Goal: Transaction & Acquisition: Purchase product/service

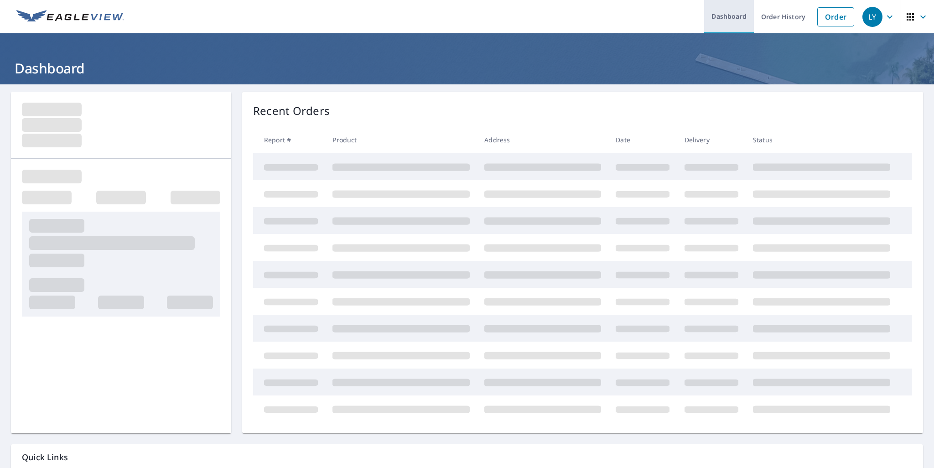
click at [722, 15] on link "Dashboard" at bounding box center [729, 16] width 50 height 33
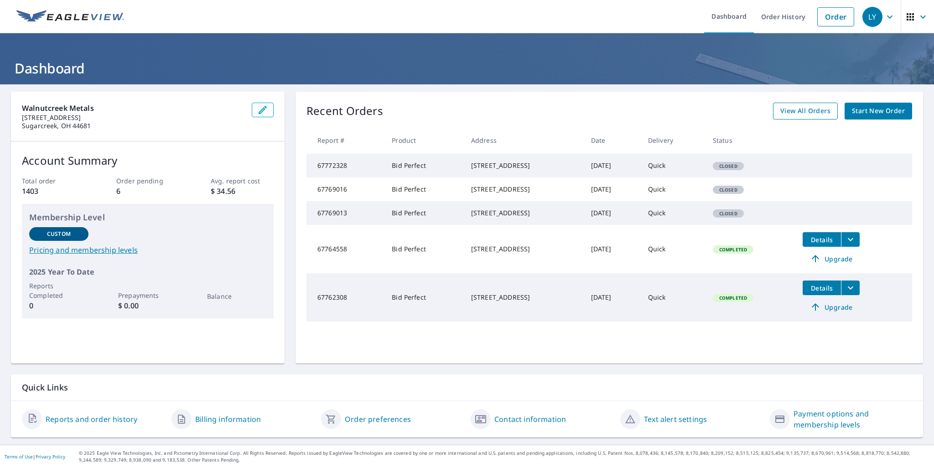
click at [788, 110] on span "View All Orders" at bounding box center [805, 110] width 50 height 11
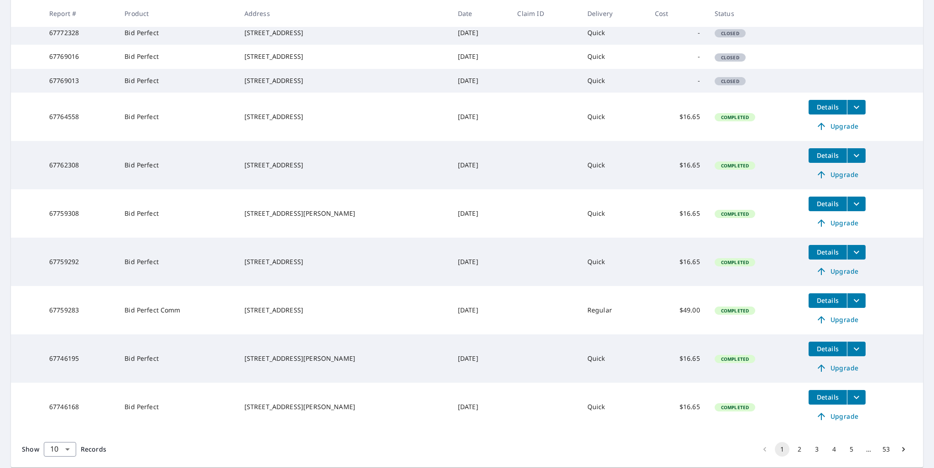
scroll to position [182, 0]
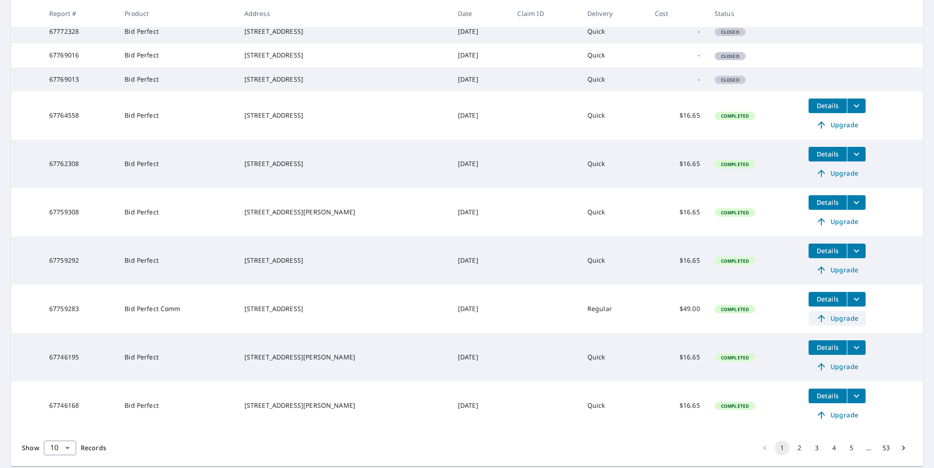
click at [837, 324] on span "Upgrade" at bounding box center [837, 318] width 46 height 11
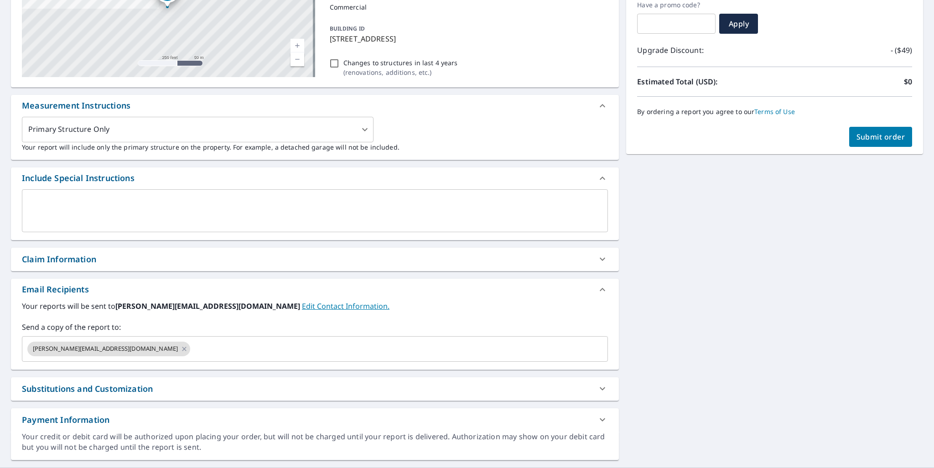
scroll to position [44, 0]
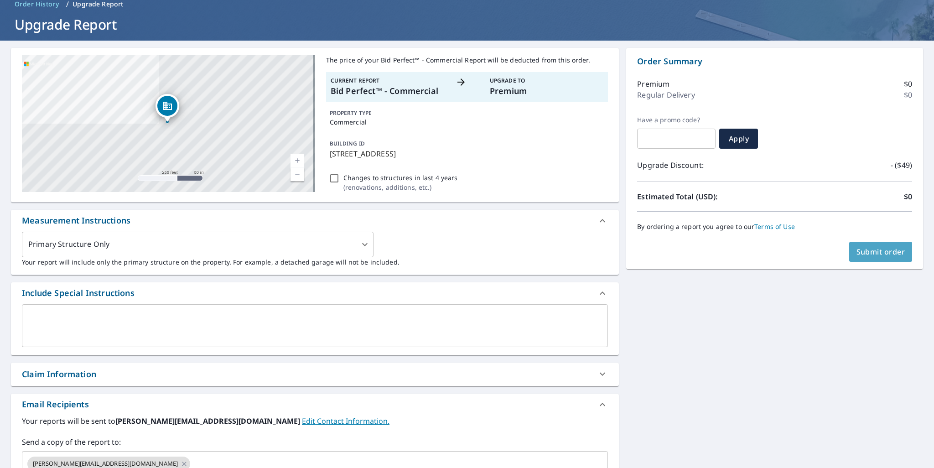
click at [868, 250] on span "Submit order" at bounding box center [880, 252] width 49 height 10
checkbox input "true"
